Goal: Task Accomplishment & Management: Manage account settings

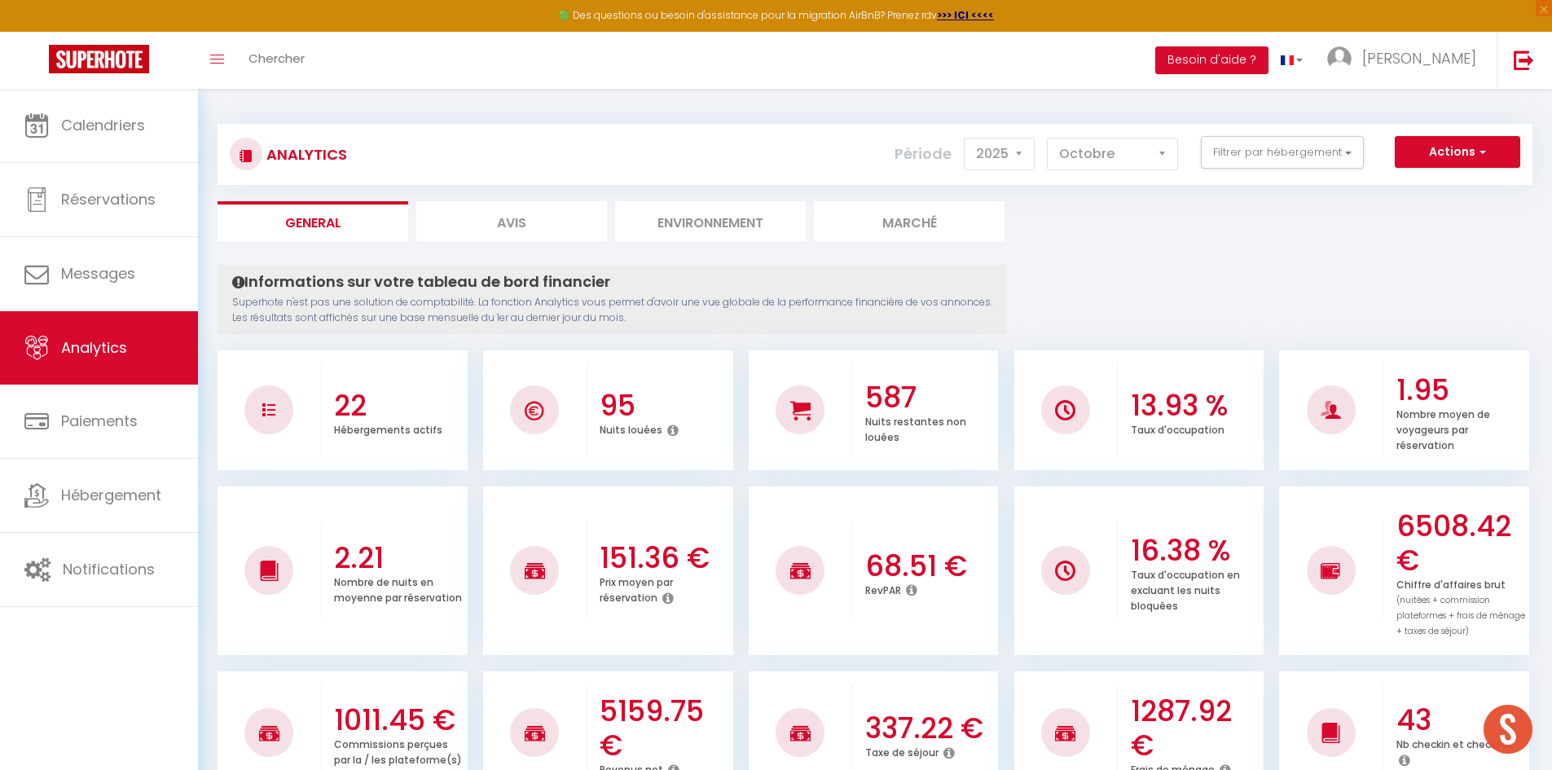
select select "2025"
select select "10"
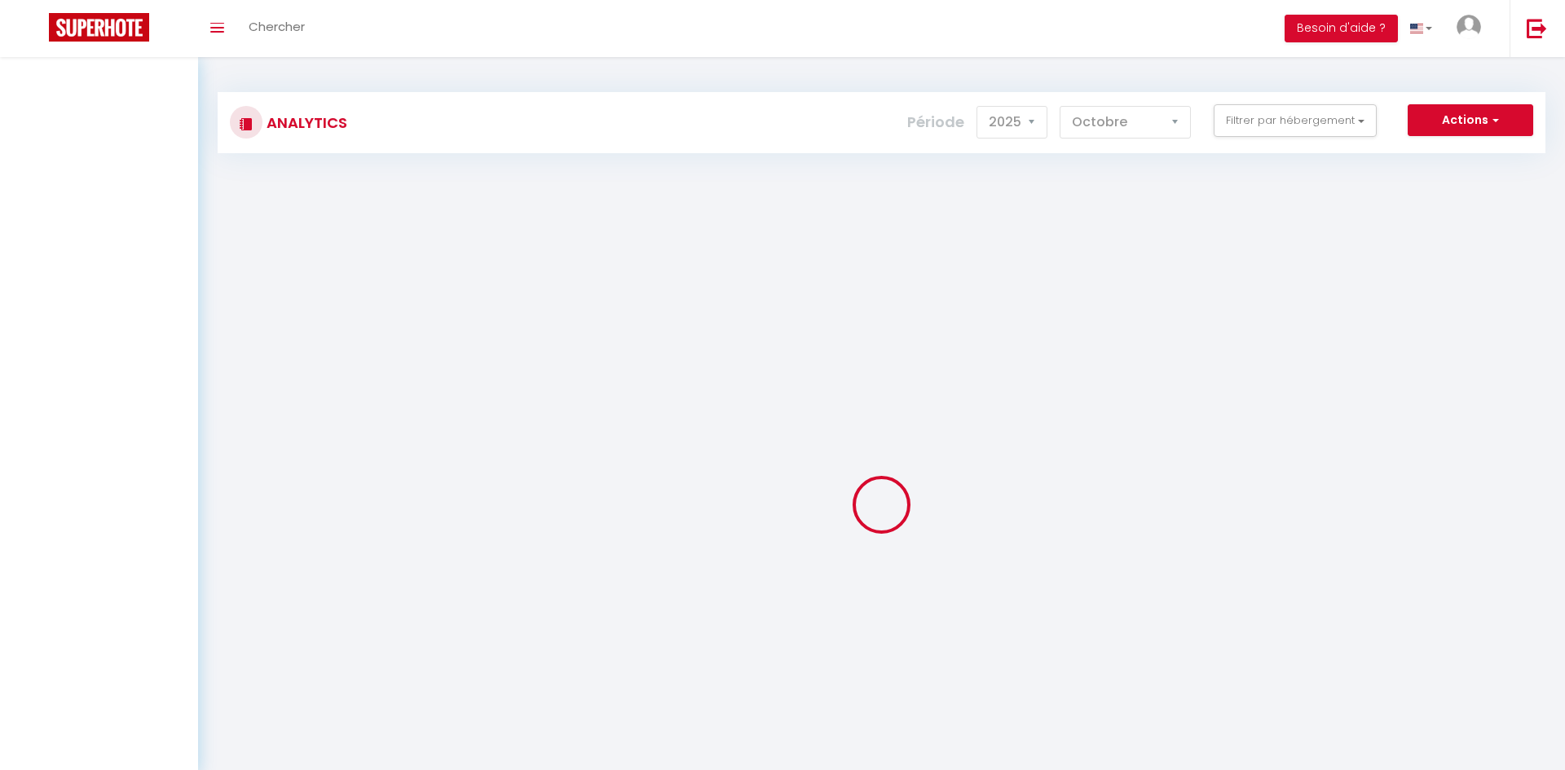
select select "2025"
select select "10"
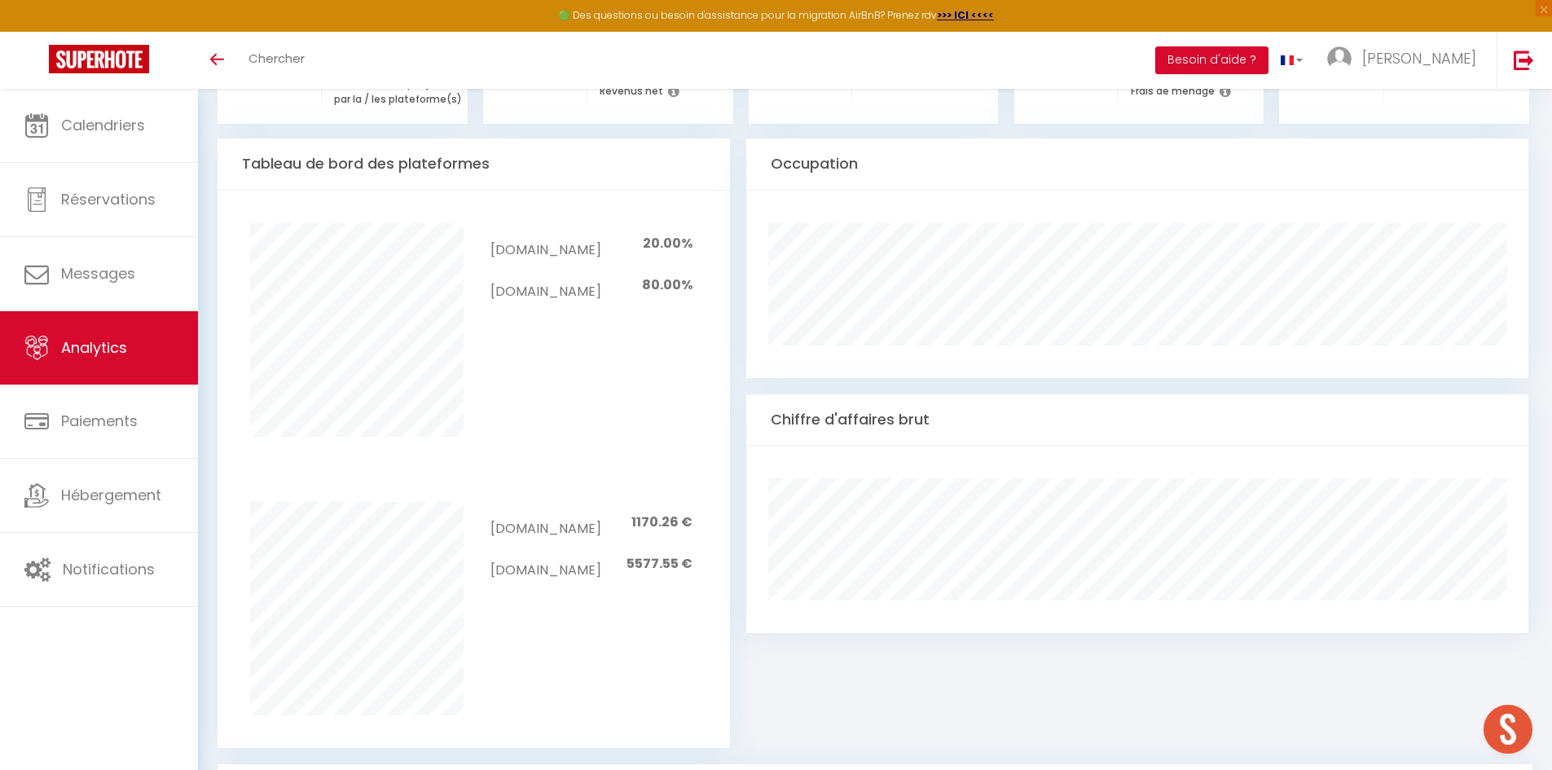
scroll to position [733, 0]
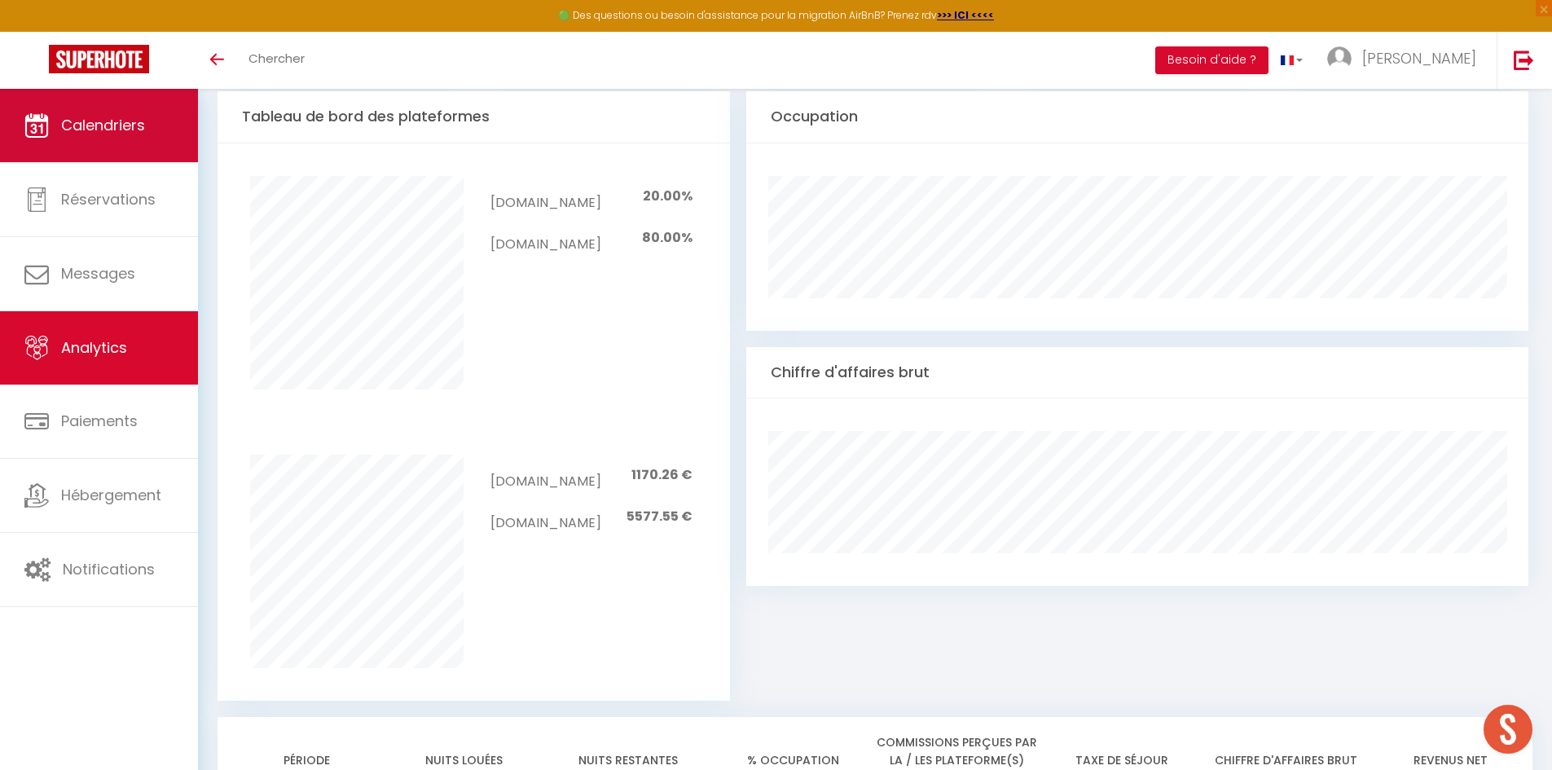
click at [125, 132] on span "Calendriers" at bounding box center [103, 125] width 84 height 20
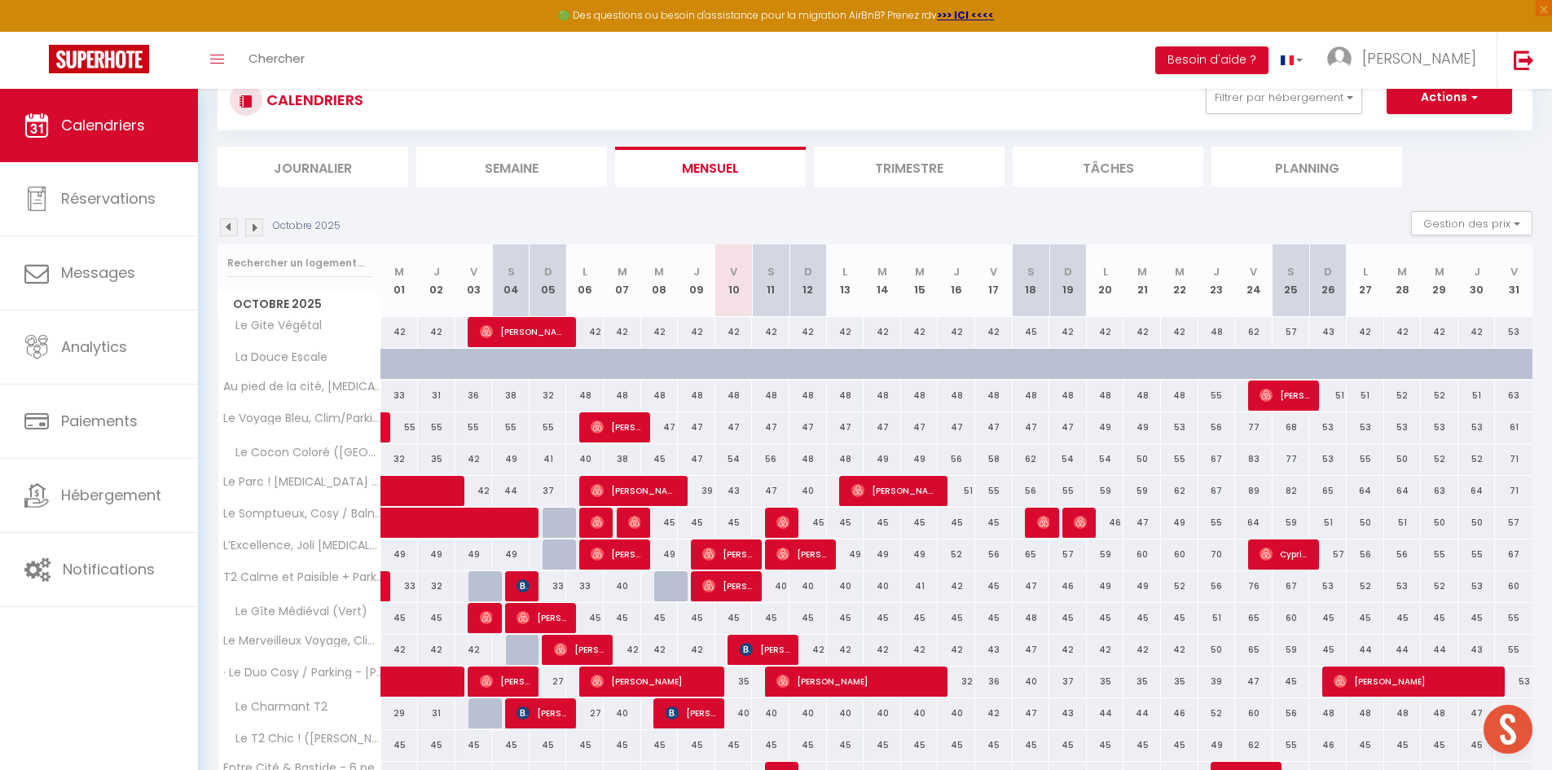
scroll to position [81, 0]
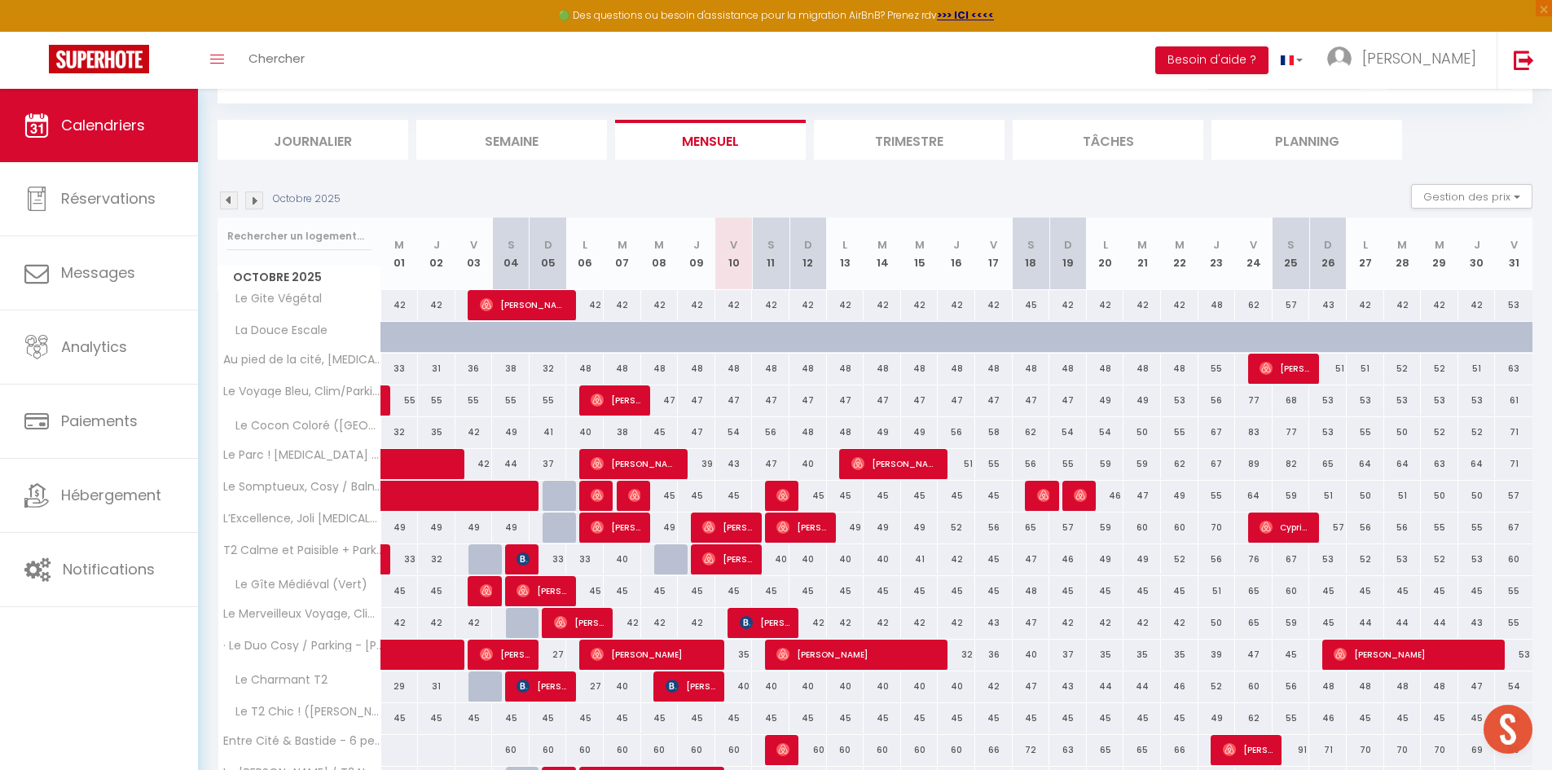
click at [1524, 658] on div "53" at bounding box center [1513, 655] width 37 height 30
type input "53"
type input "Ven 31 Octobre 2025"
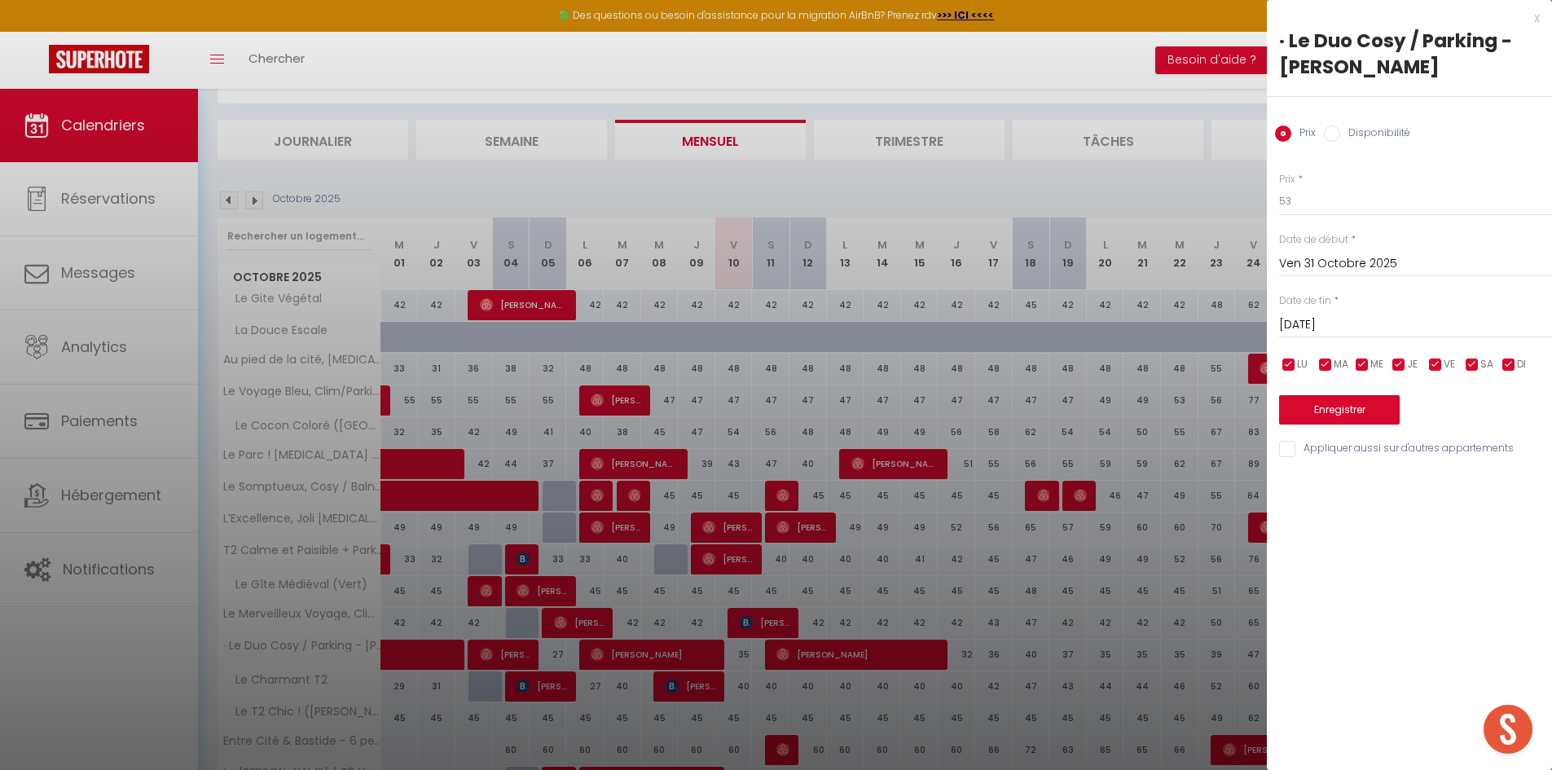
click at [1354, 328] on input "Sam 01 Novembre 2025" at bounding box center [1415, 325] width 273 height 21
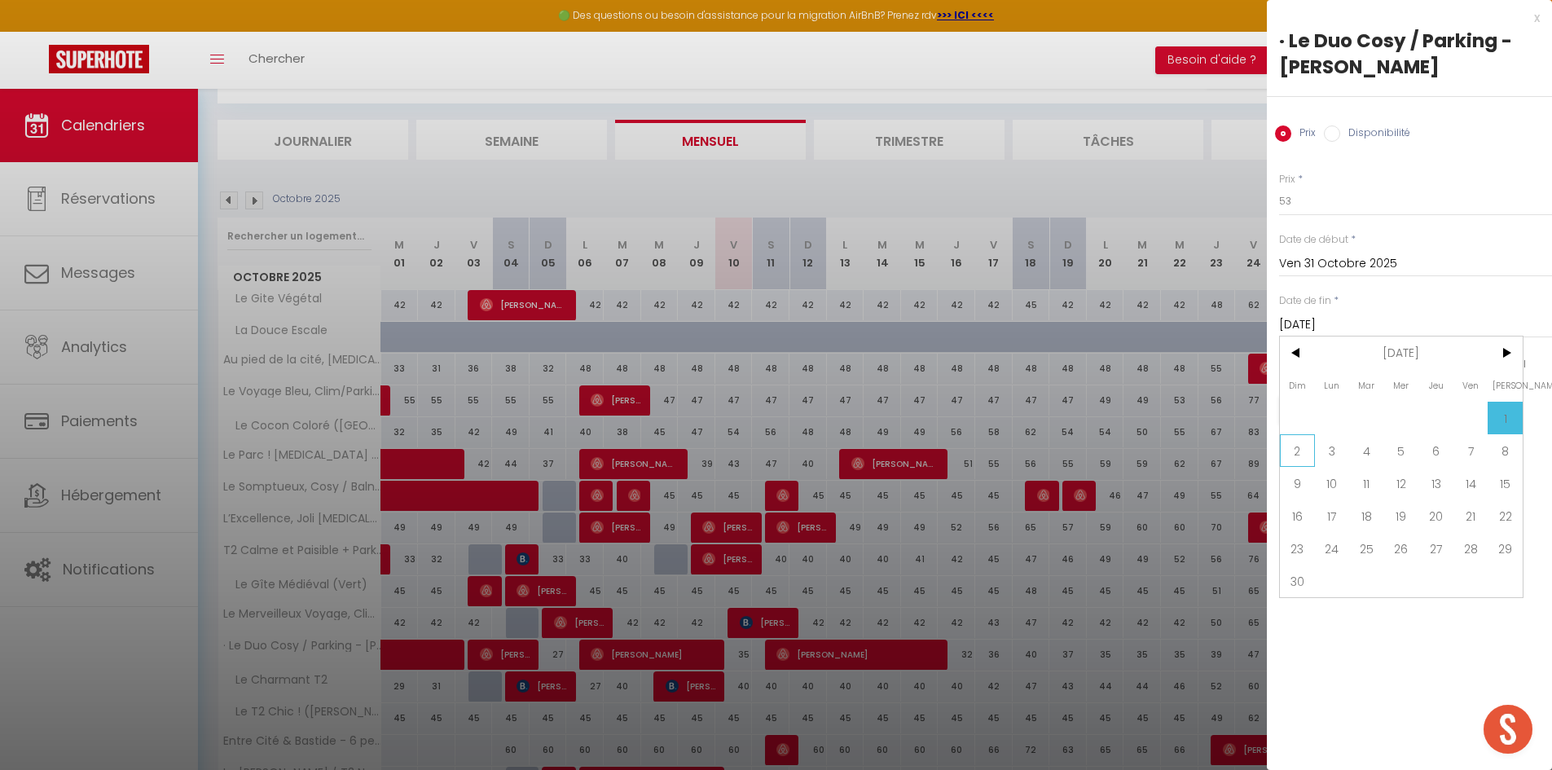
click at [1296, 459] on span "2" at bounding box center [1297, 450] width 35 height 33
type input "Dim 02 Novembre 2025"
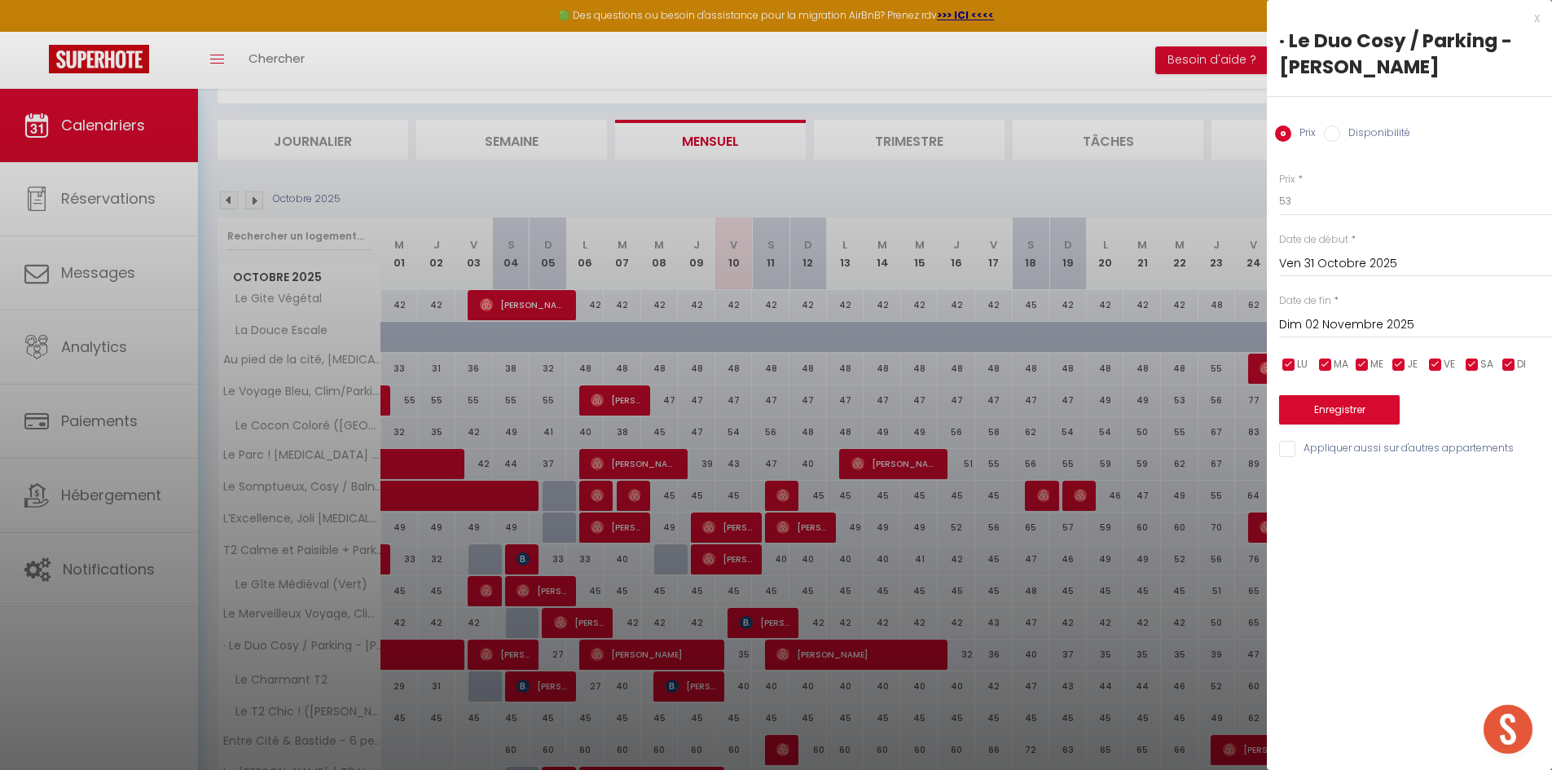
click at [1324, 133] on input "Disponibilité" at bounding box center [1332, 133] width 16 height 16
radio input "true"
radio input "false"
click at [1317, 201] on select "Disponible Indisponible" at bounding box center [1415, 202] width 273 height 31
select select "0"
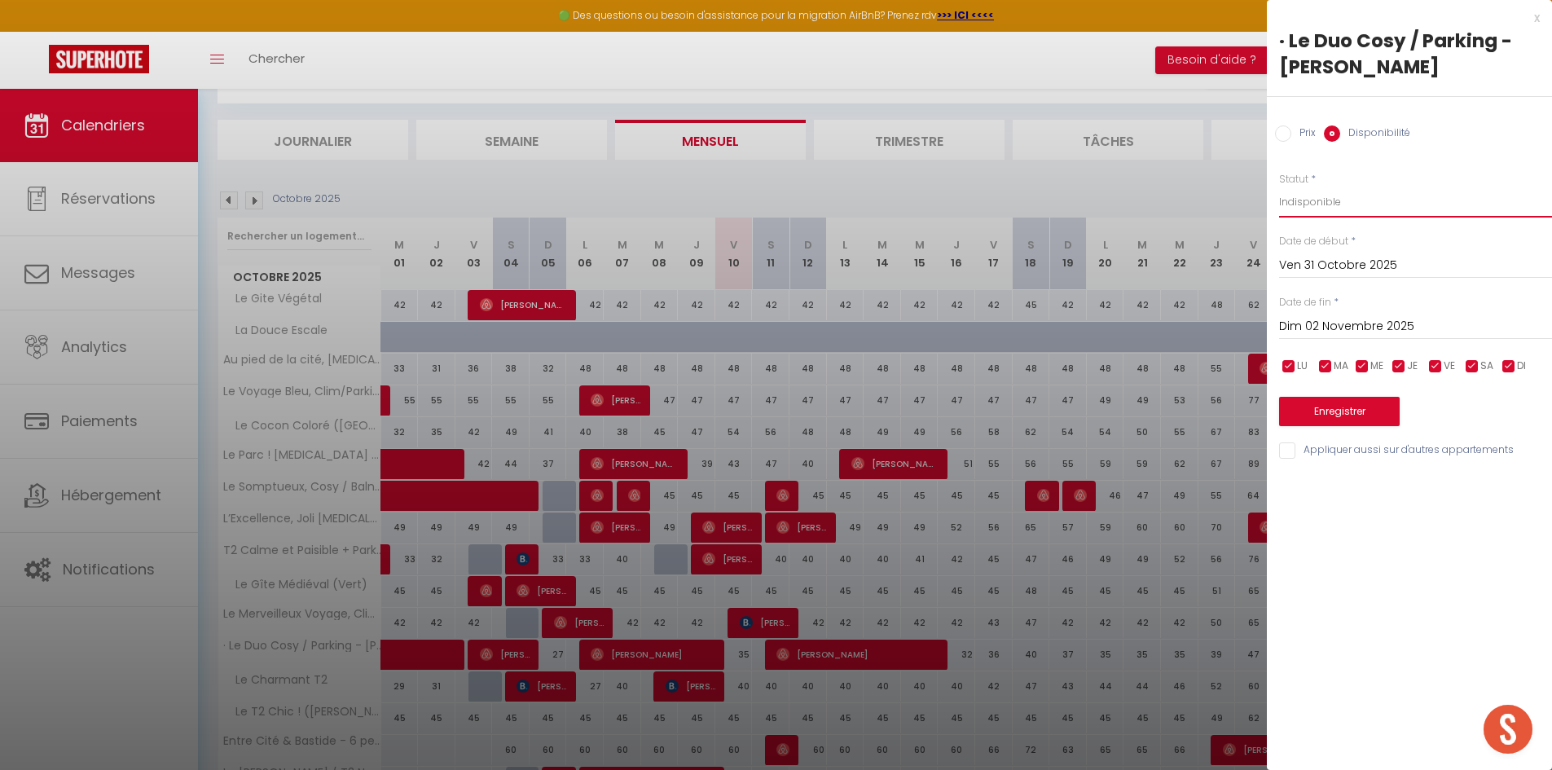
click at [1279, 187] on select "Disponible Indisponible" at bounding box center [1415, 202] width 273 height 31
click at [1337, 412] on button "Enregistrer" at bounding box center [1339, 411] width 121 height 29
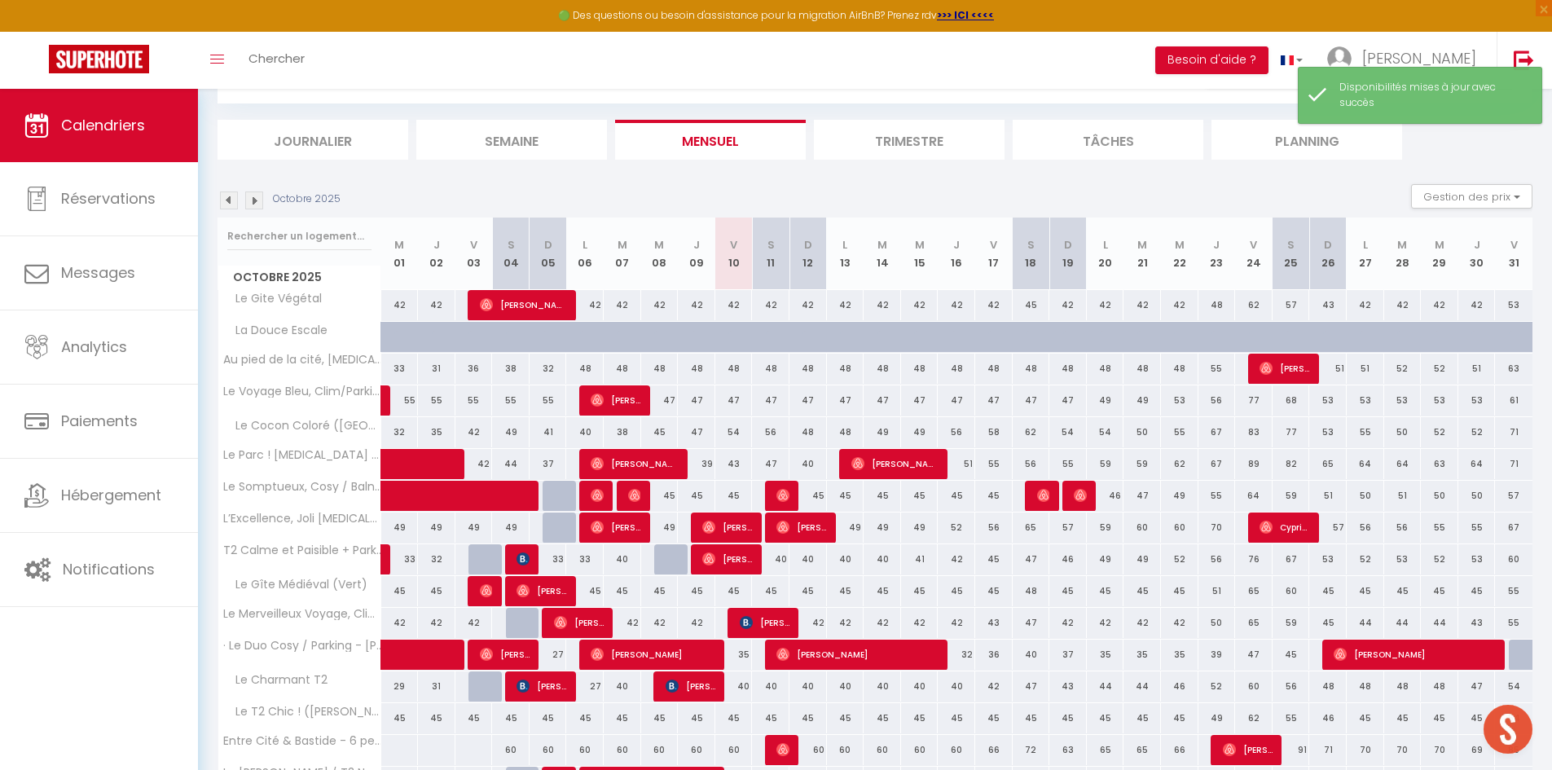
click at [256, 196] on img at bounding box center [254, 200] width 18 height 18
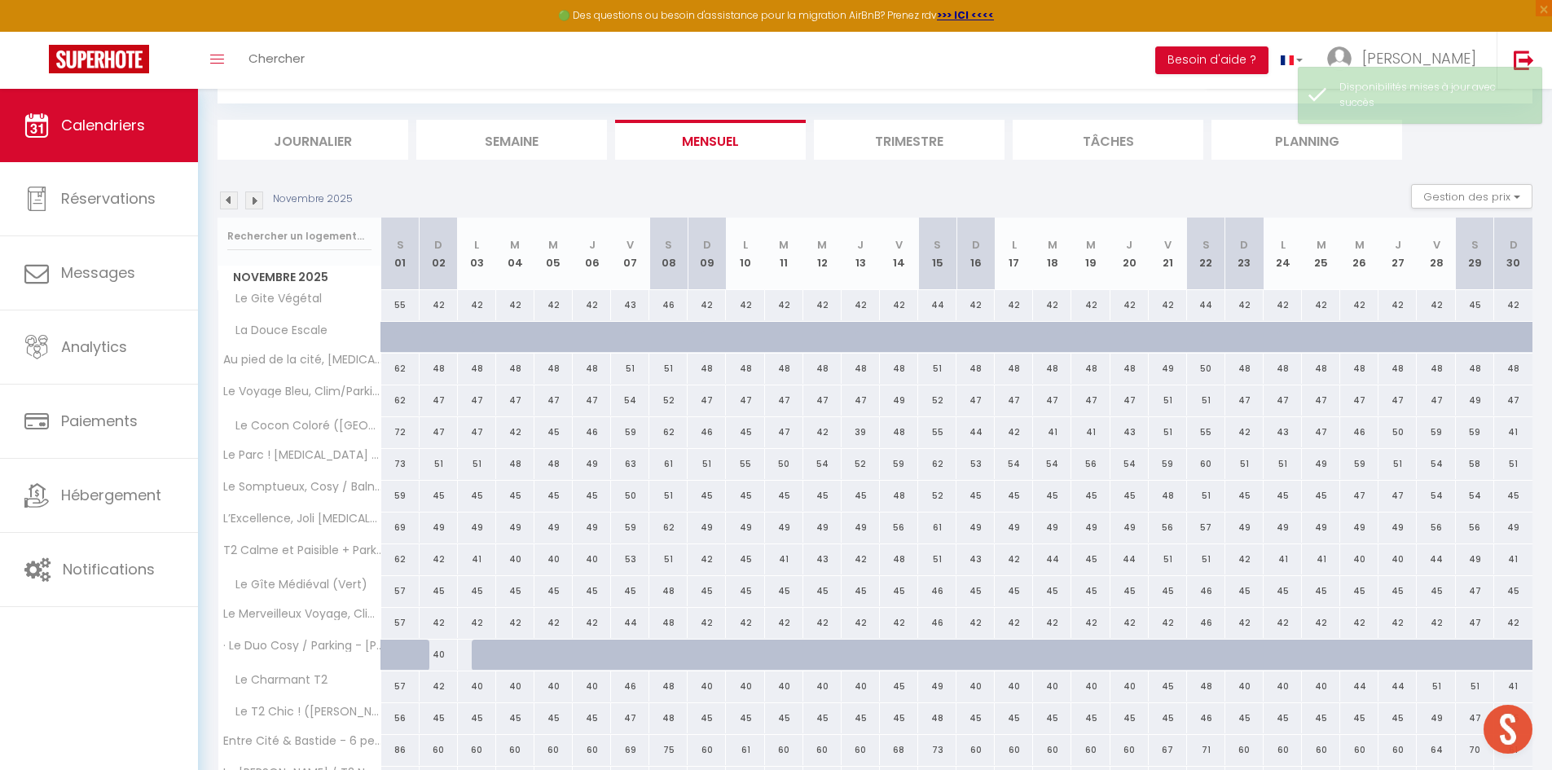
click at [442, 654] on div "40" at bounding box center [439, 655] width 38 height 30
select select "1"
type input "Dim 02 Novembre 2025"
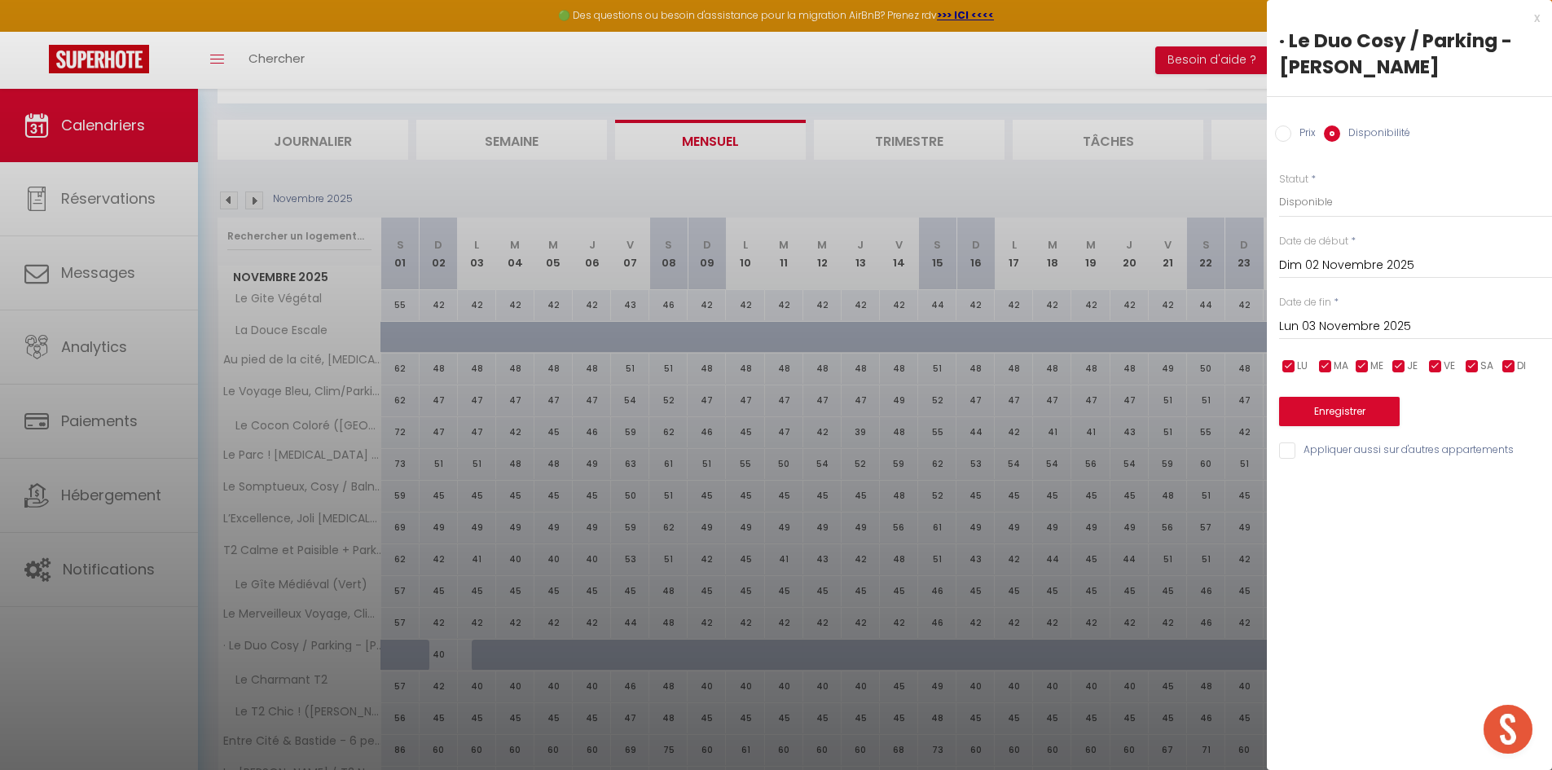
click at [1346, 325] on input "Lun 03 Novembre 2025" at bounding box center [1415, 326] width 273 height 21
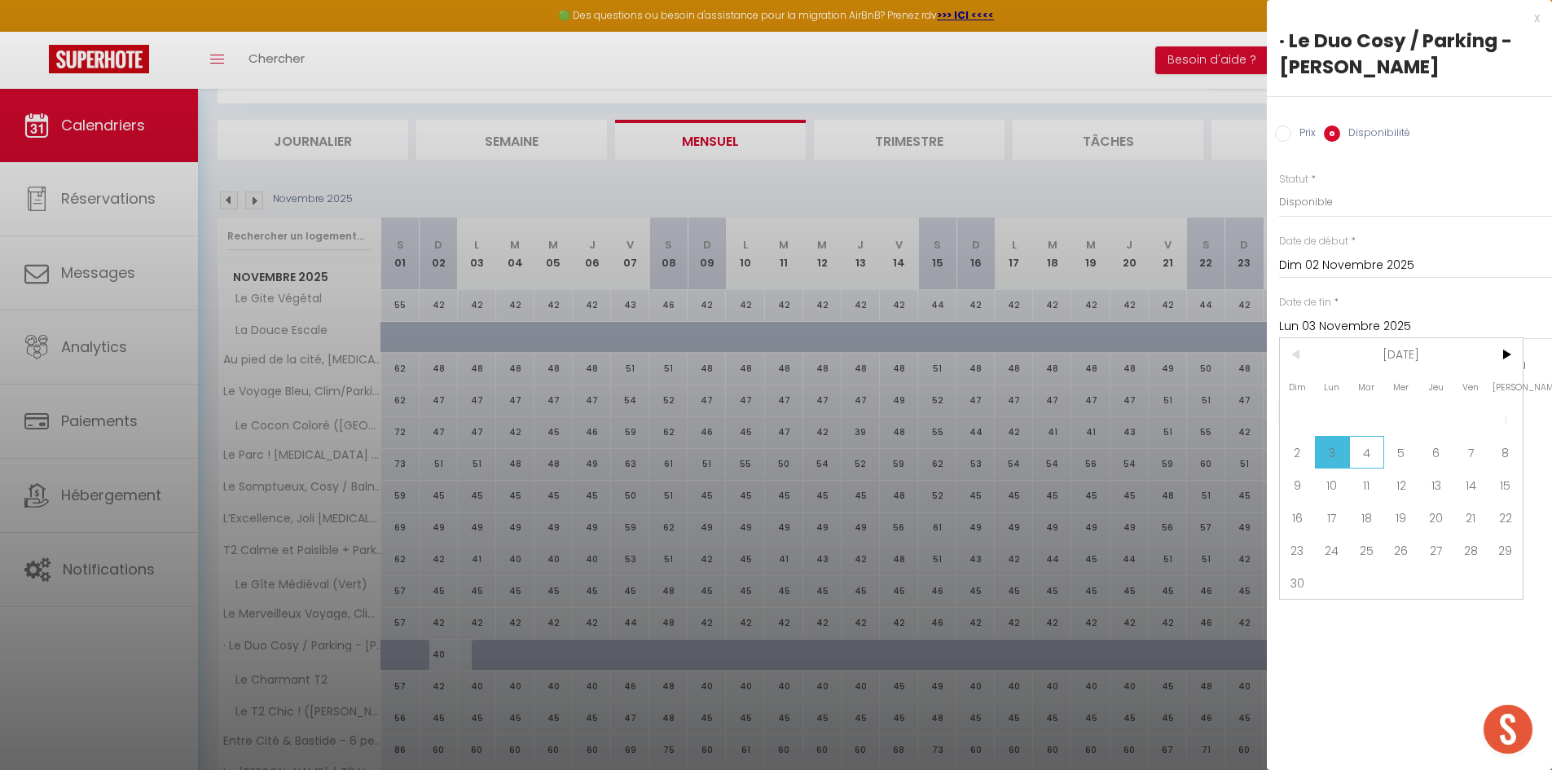
click at [1368, 448] on span "4" at bounding box center [1366, 452] width 35 height 33
type input "Mar 04 Novembre 2025"
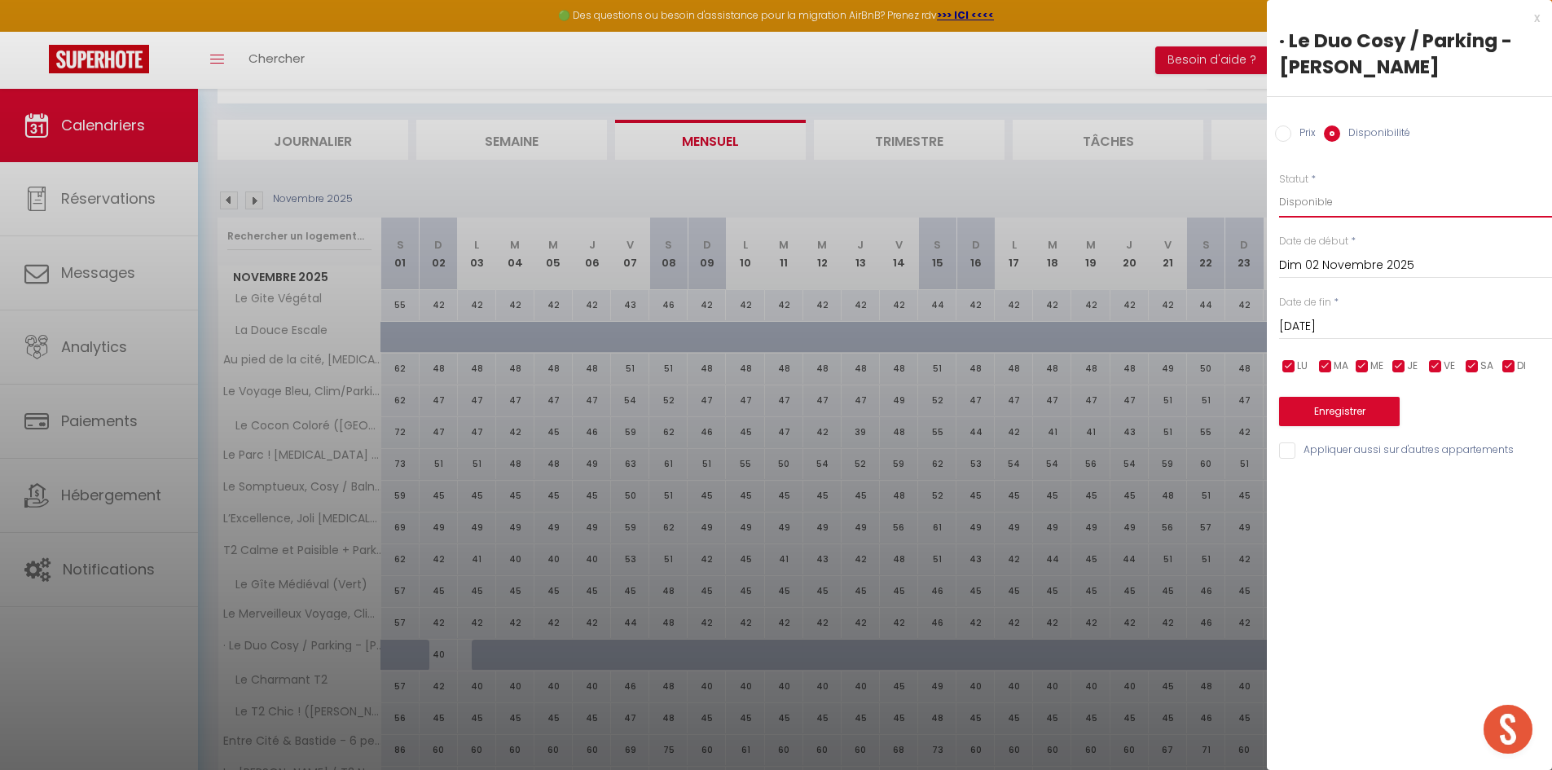
click at [1313, 198] on select "Disponible Indisponible" at bounding box center [1415, 202] width 273 height 31
select select "0"
click at [1279, 187] on select "Disponible Indisponible" at bounding box center [1415, 202] width 273 height 31
click at [1341, 405] on button "Enregistrer" at bounding box center [1339, 411] width 121 height 29
